Goal: Information Seeking & Learning: Learn about a topic

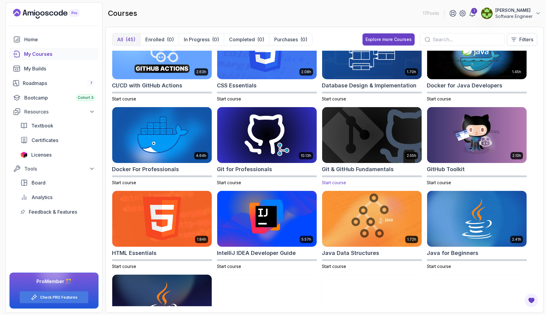
scroll to position [115, 0]
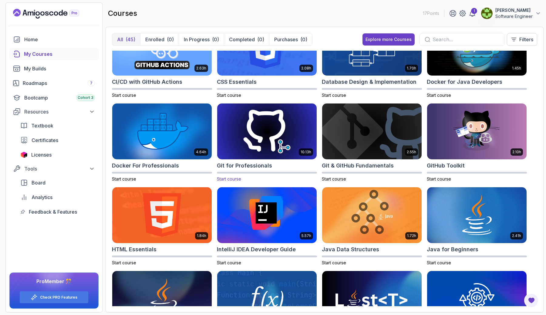
click at [282, 115] on img at bounding box center [267, 131] width 104 height 59
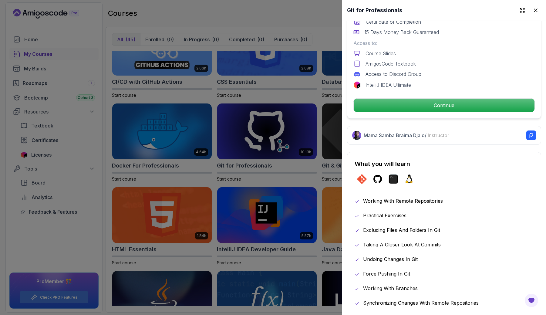
scroll to position [199, 0]
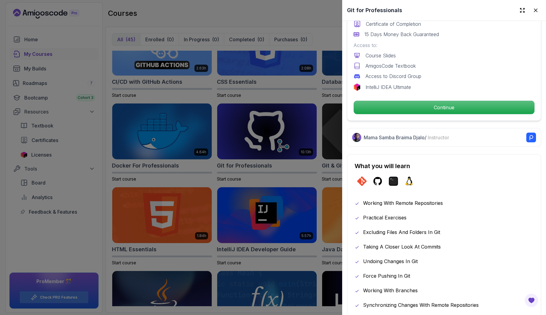
click at [433, 135] on span "Instructor" at bounding box center [439, 137] width 22 height 6
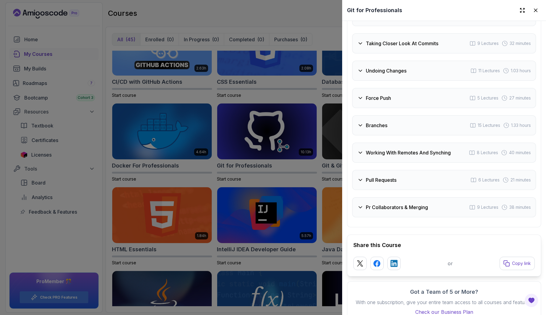
scroll to position [1249, 0]
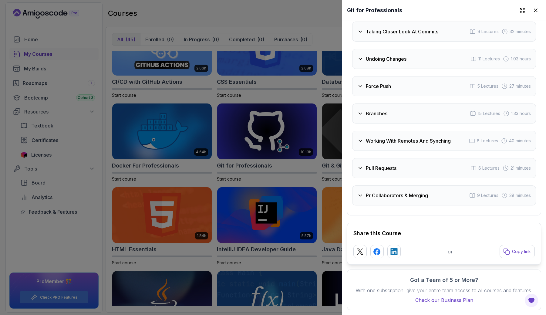
click at [362, 191] on div "Pr Collaborators & Merging 9 Lectures 38 minutes" at bounding box center [444, 195] width 184 height 20
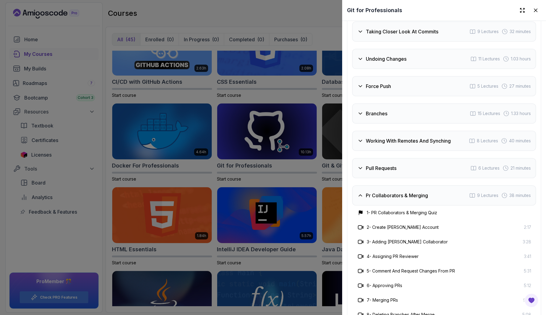
click at [362, 191] on div "Pr Collaborators & Merging 9 Lectures 38 minutes" at bounding box center [444, 195] width 184 height 20
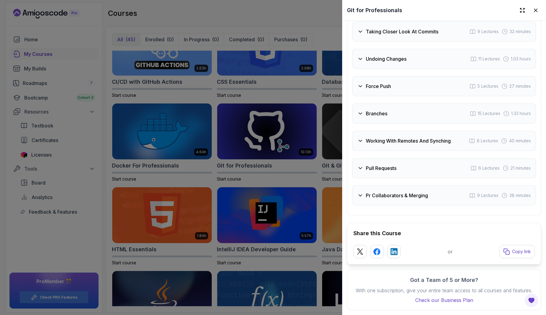
click at [362, 191] on div "Pr Collaborators & Merging 9 Lectures 38 minutes" at bounding box center [444, 195] width 184 height 20
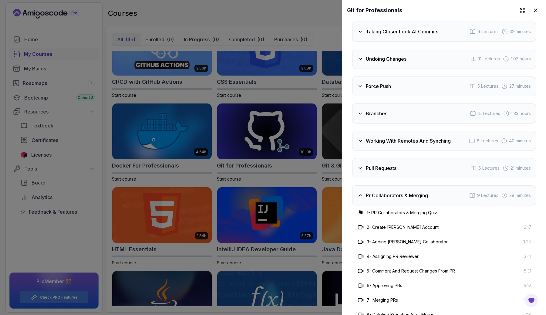
click at [362, 191] on div "Pr Collaborators & Merging 9 Lectures 38 minutes" at bounding box center [444, 195] width 184 height 20
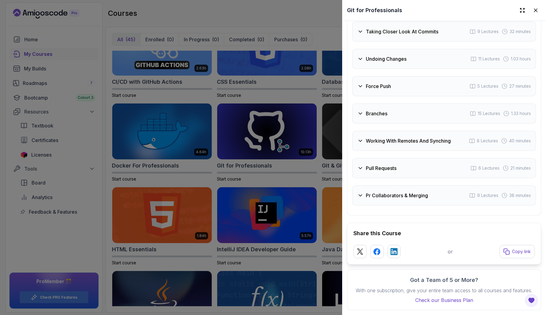
click at [311, 175] on div at bounding box center [273, 157] width 546 height 315
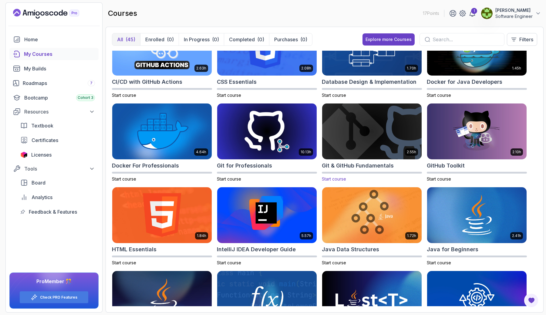
click at [345, 170] on div "2.55h Git & GitHub Fundamentals Start course" at bounding box center [372, 142] width 100 height 79
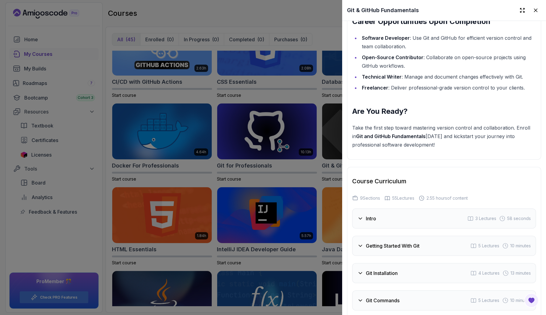
scroll to position [894, 0]
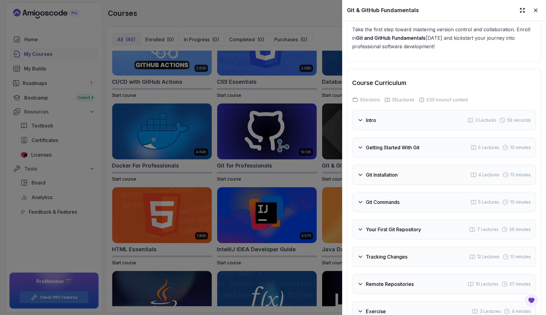
click at [405, 147] on h3 "Getting Started With Git" at bounding box center [393, 147] width 54 height 7
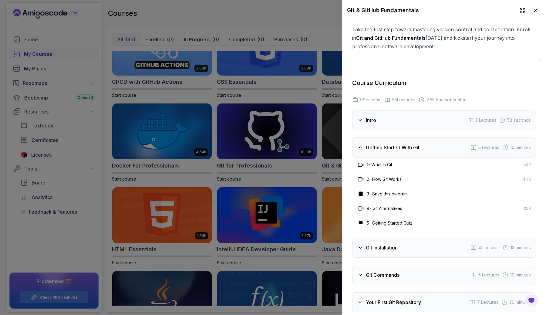
click at [405, 147] on h3 "Getting Started With Git" at bounding box center [393, 147] width 54 height 7
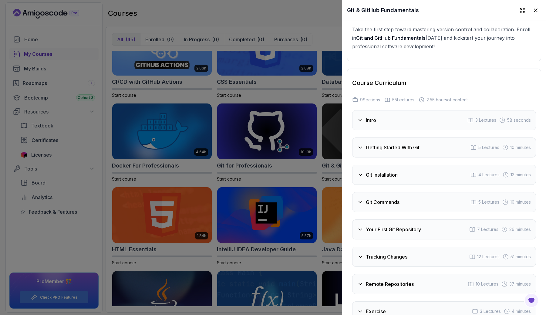
click at [406, 171] on div "Git Installation 4 Lectures 13 minutes" at bounding box center [444, 175] width 184 height 20
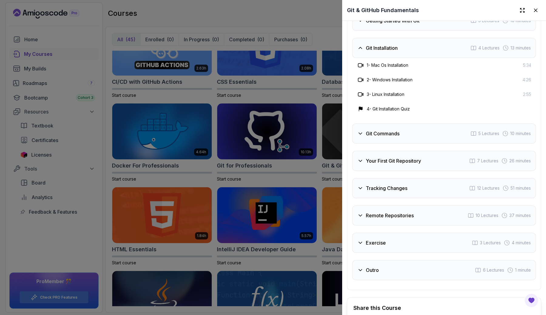
scroll to position [1033, 0]
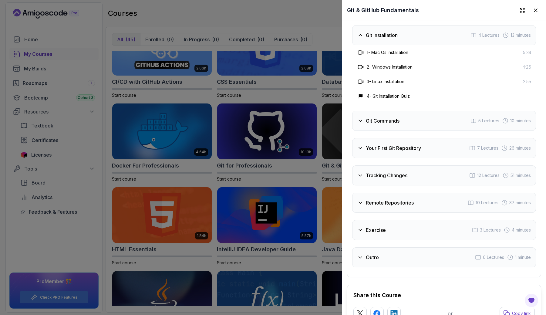
click at [405, 126] on div "Git Commands 5 Lectures 10 minutes" at bounding box center [444, 121] width 184 height 20
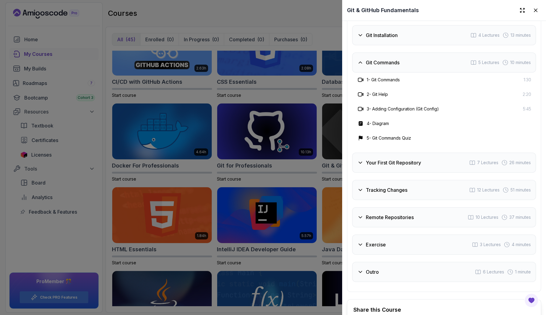
click at [415, 171] on div "Your First Git Repository 7 Lectures 26 minutes" at bounding box center [444, 163] width 184 height 20
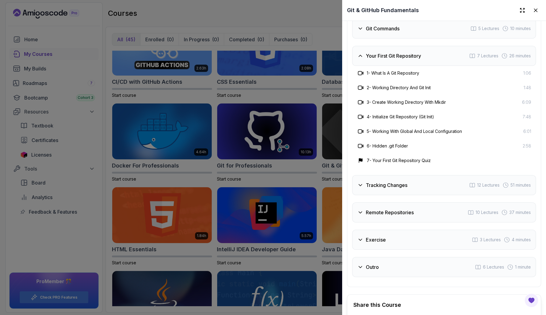
scroll to position [1084, 0]
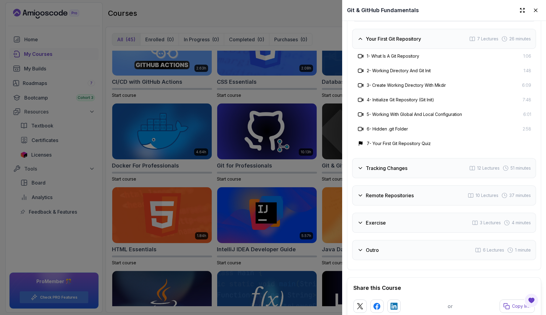
click at [409, 168] on div "Tracking Changes 12 Lectures 51 minutes" at bounding box center [444, 168] width 184 height 20
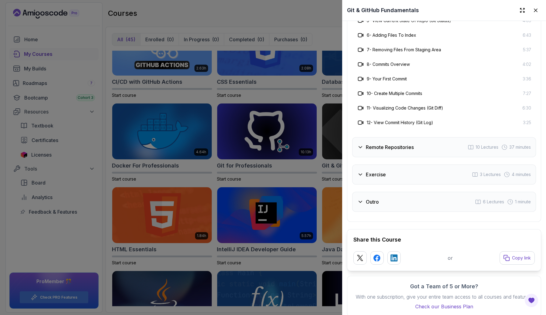
click at [387, 150] on h3 "Remote Repositories" at bounding box center [390, 146] width 48 height 7
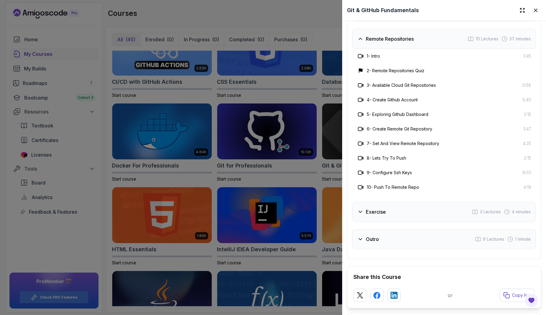
scroll to position [1109, 0]
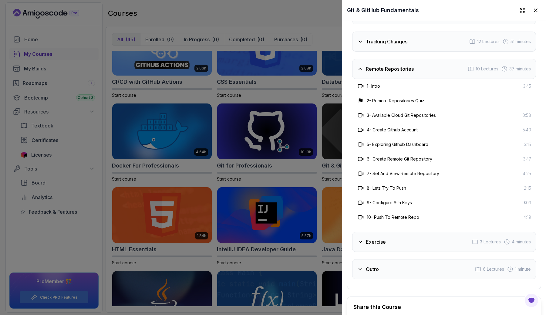
click at [388, 241] on div "Exercise 3 Lectures 4 minutes" at bounding box center [444, 242] width 184 height 20
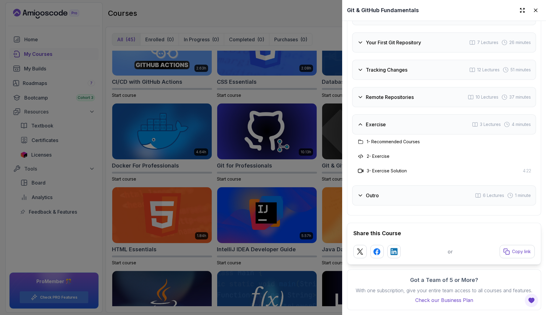
click at [274, 193] on div at bounding box center [273, 157] width 546 height 315
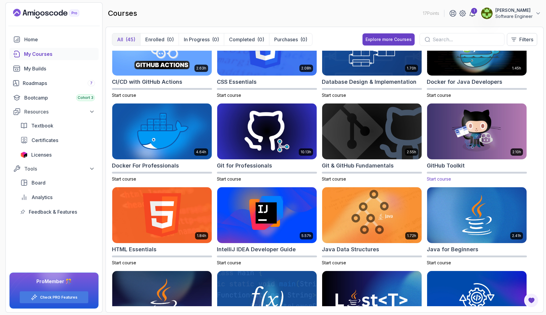
click at [445, 169] on h2 "GitHub Toolkit" at bounding box center [446, 165] width 38 height 8
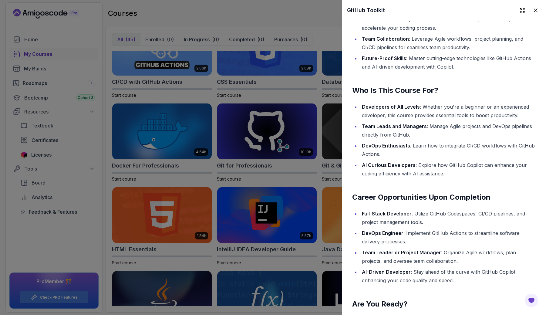
scroll to position [723, 0]
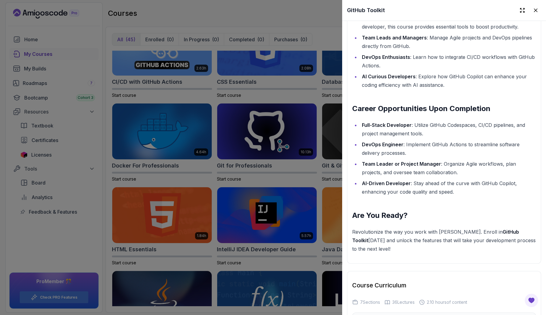
click at [264, 173] on div at bounding box center [273, 157] width 546 height 315
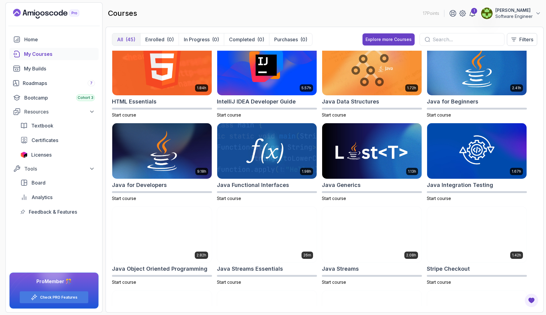
scroll to position [260, 0]
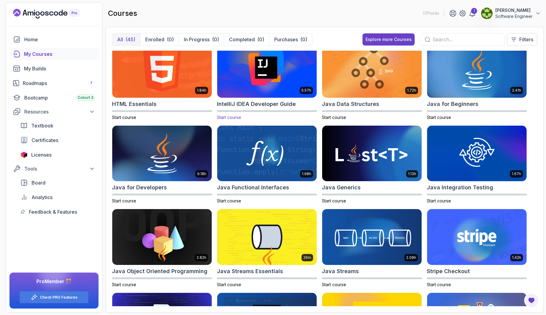
click at [269, 80] on img at bounding box center [267, 69] width 104 height 59
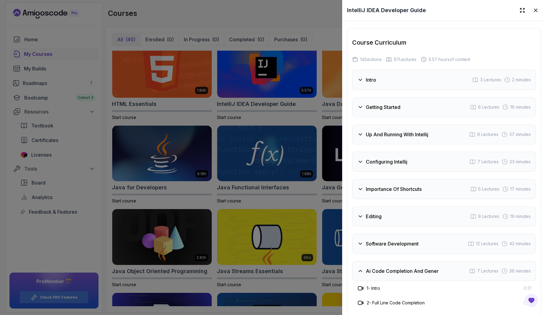
scroll to position [1054, 0]
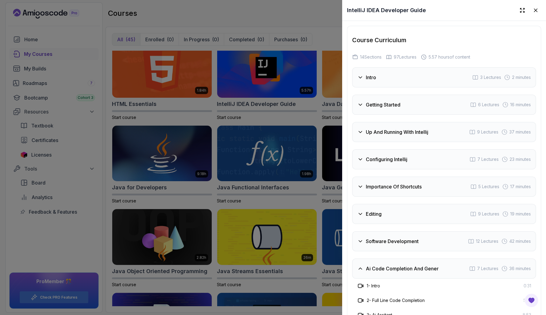
click at [385, 95] on div "Getting Started 6 Lectures 16 minutes" at bounding box center [444, 105] width 184 height 20
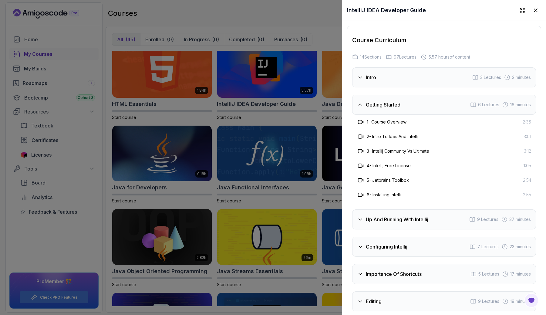
click at [385, 95] on div "Getting Started 6 Lectures 16 minutes" at bounding box center [444, 105] width 184 height 20
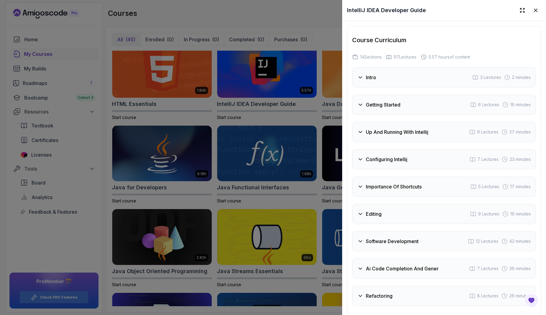
click at [402, 156] on h3 "Configuring Intellij" at bounding box center [387, 159] width 42 height 7
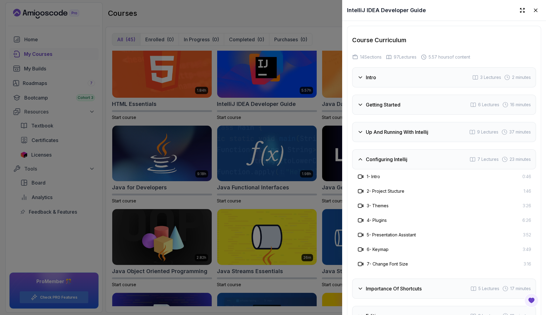
click at [402, 156] on h3 "Configuring Intellij" at bounding box center [387, 159] width 42 height 7
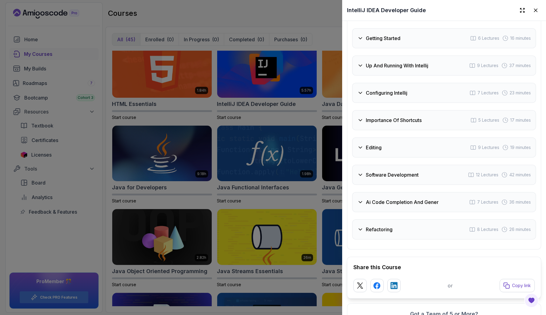
scroll to position [1139, 0]
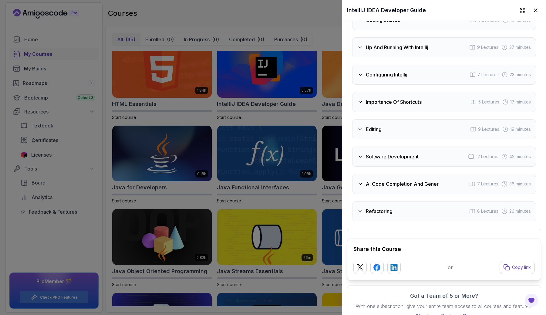
click at [403, 147] on div "Software Development 12 Lectures 42 minutes" at bounding box center [444, 156] width 184 height 20
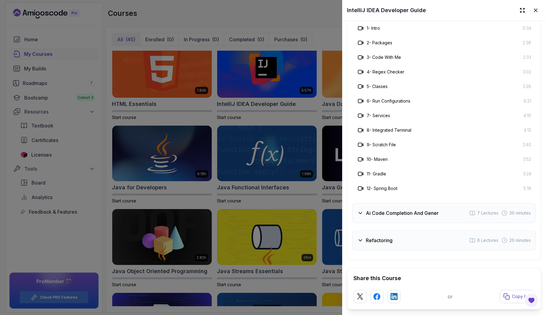
scroll to position [1285, 0]
click at [381, 208] on h3 "Ai Code Completion And Gener" at bounding box center [402, 211] width 73 height 7
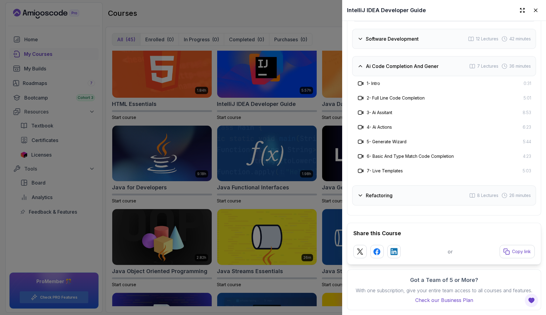
scroll to position [1240, 0]
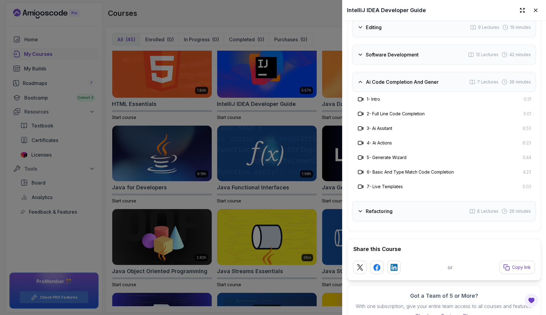
click at [375, 207] on h3 "Refactoring" at bounding box center [379, 210] width 27 height 7
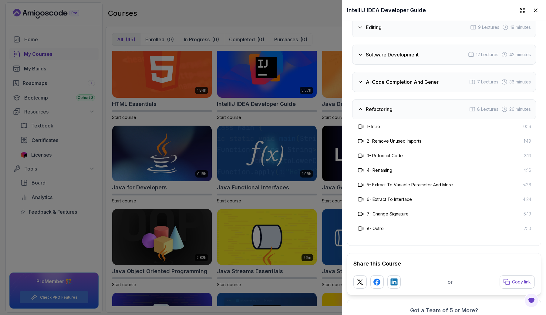
click at [405, 99] on div "Refactoring 8 Lectures 26 minutes" at bounding box center [444, 109] width 184 height 20
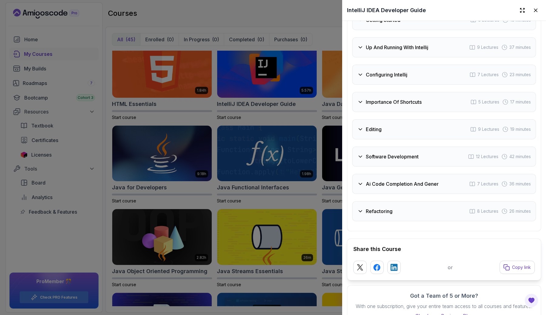
click at [402, 180] on h3 "Ai Code Completion And Gener" at bounding box center [402, 183] width 73 height 7
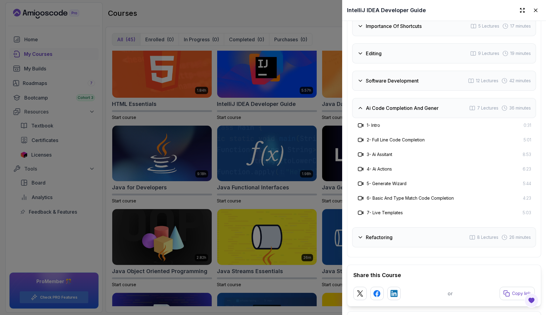
scroll to position [1240, 0]
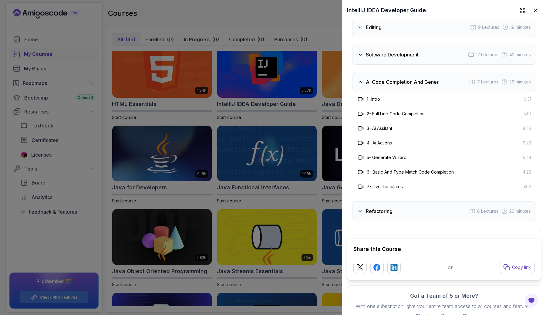
click at [402, 201] on div "Refactoring 8 Lectures 26 minutes" at bounding box center [444, 211] width 184 height 20
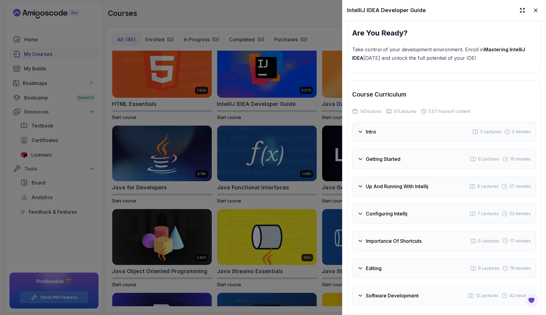
scroll to position [1000, 0]
